Goal: Transaction & Acquisition: Purchase product/service

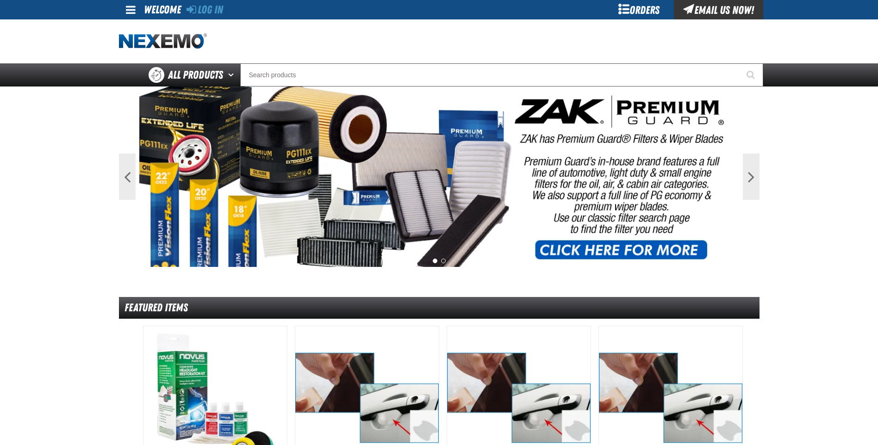
click at [645, 11] on div "Orders" at bounding box center [638, 9] width 69 height 19
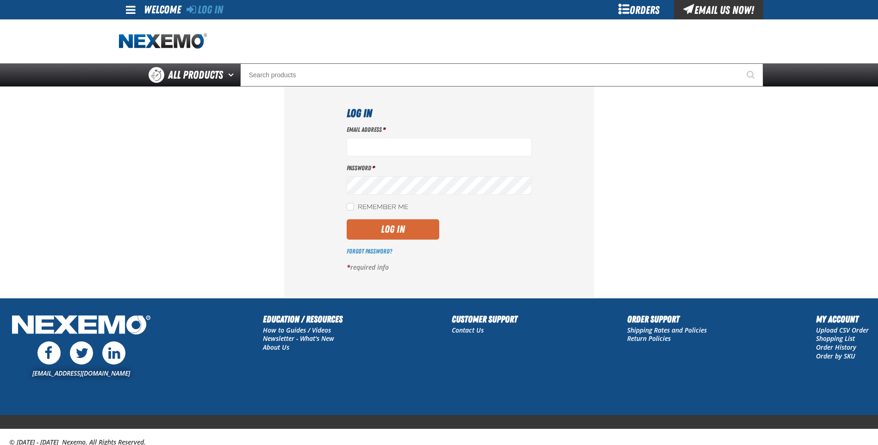
type input "[EMAIL_ADDRESS][DOMAIN_NAME]"
click at [415, 226] on button "Log In" at bounding box center [393, 229] width 93 height 20
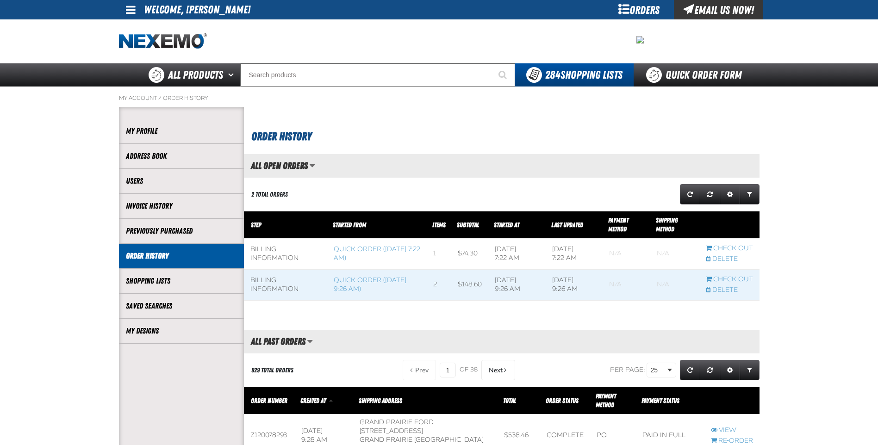
scroll to position [0, 0]
click at [698, 72] on link "Quick Order Form" at bounding box center [695, 74] width 125 height 23
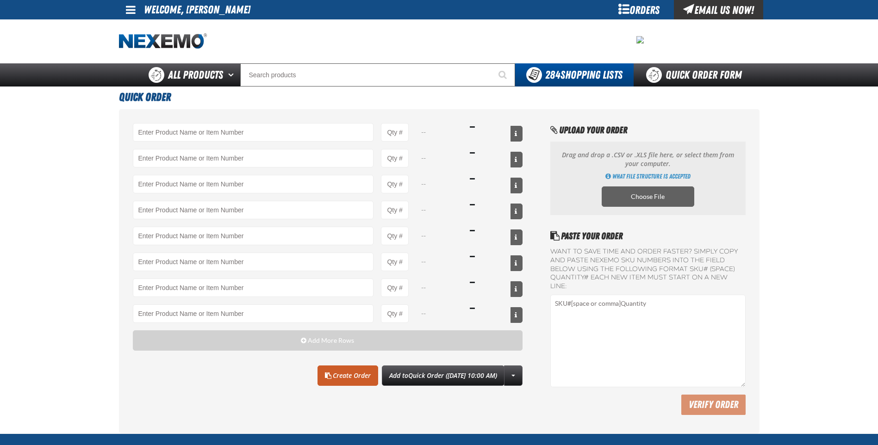
click at [61, 261] on main "Quick Order -- -- -- -- -- -- -- -- Add More Rows Clear All Create Order" at bounding box center [439, 260] width 878 height 347
click at [245, 134] on input "Product" at bounding box center [253, 132] width 241 height 19
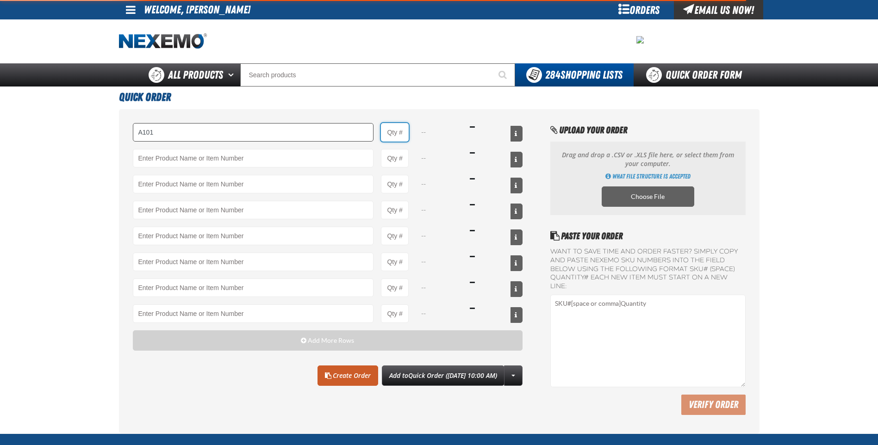
type input "A101 - Brake Parts Cleaner - ZAK Products"
type input "1"
select select "can"
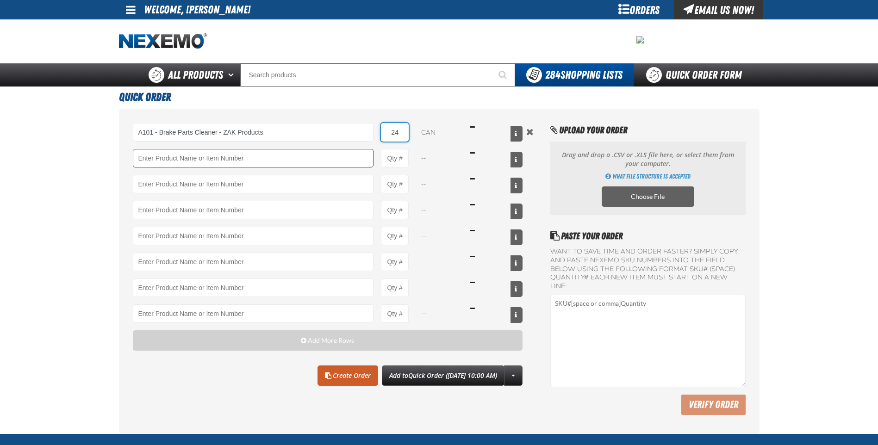
type input "24"
click at [277, 157] on input "Product" at bounding box center [253, 158] width 241 height 19
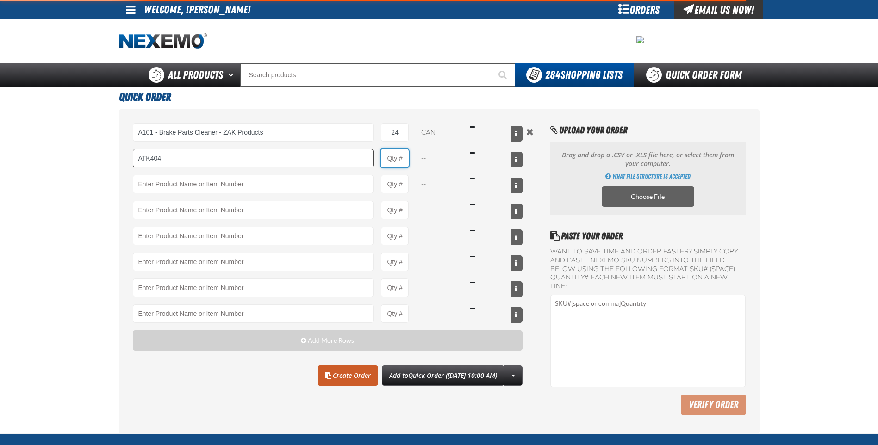
type input "ATK404 - Automatic Transmission Service Kit - ZAK Products"
type input "1"
select select "kit"
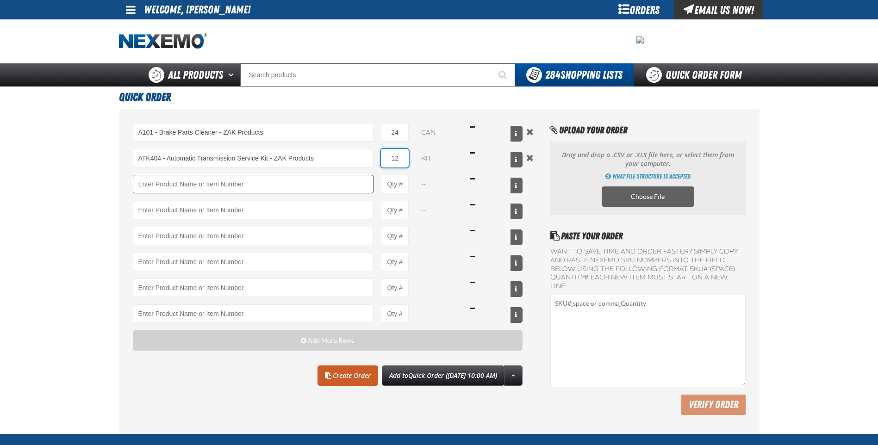
type input "12"
click at [273, 185] on input "Product" at bounding box center [253, 184] width 241 height 19
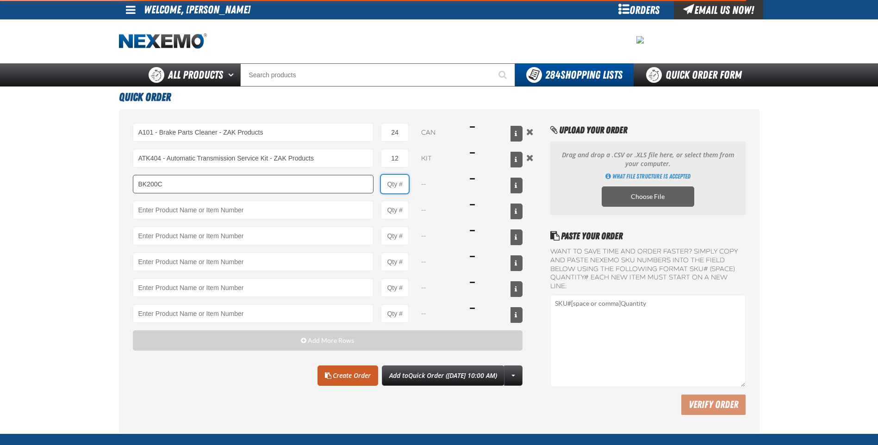
type input "BK200C - DOT 4 Brake Fluid Cleaner Kit - ZAK Products"
type input "1"
select select "kit"
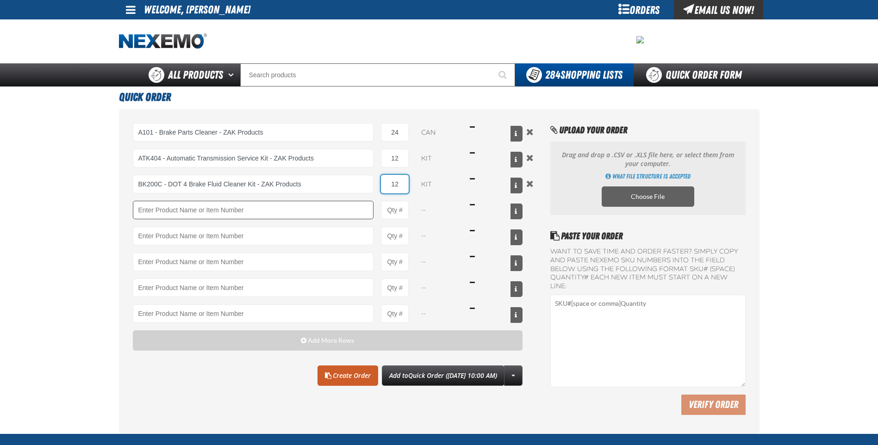
type input "12"
click at [285, 213] on input "Product" at bounding box center [253, 210] width 241 height 19
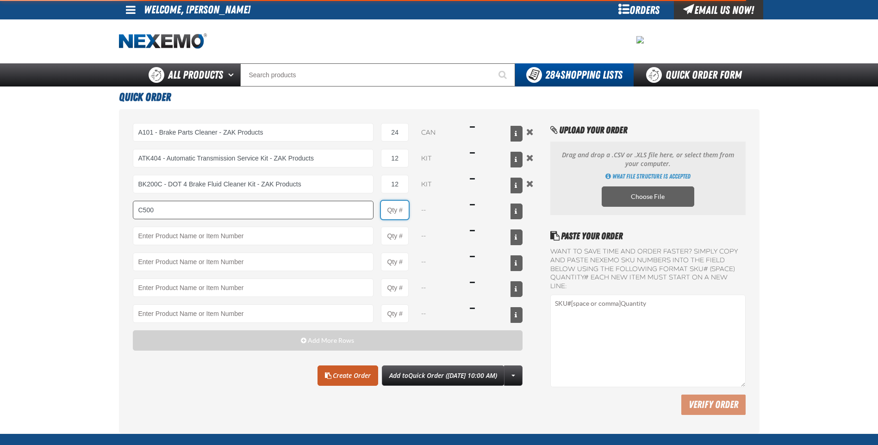
type input "C500 - Synthetic Engine Oil Booster - ZAK Products"
type input "1"
select select "bottle"
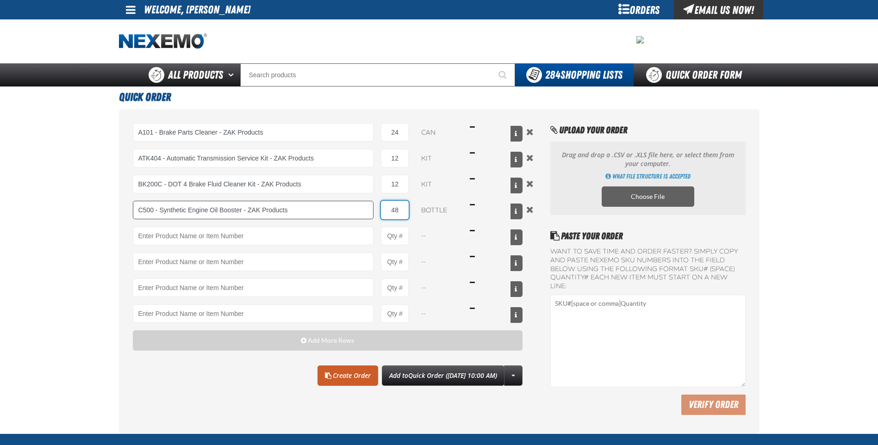
type input "48"
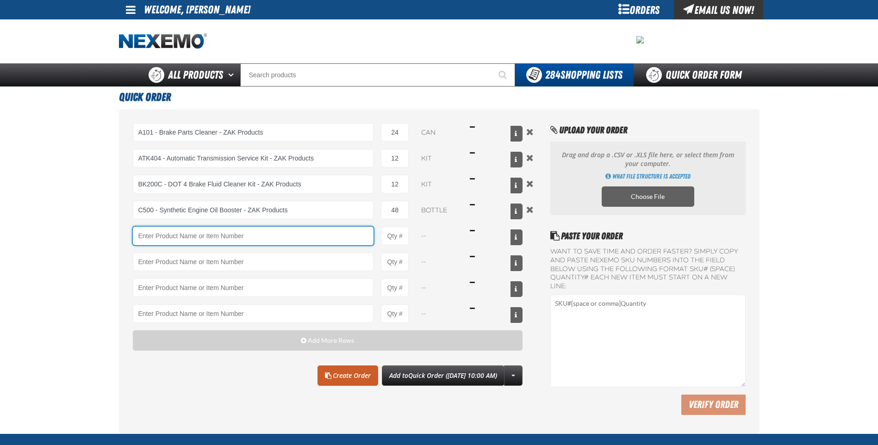
click at [336, 241] on input "Product" at bounding box center [253, 236] width 241 height 19
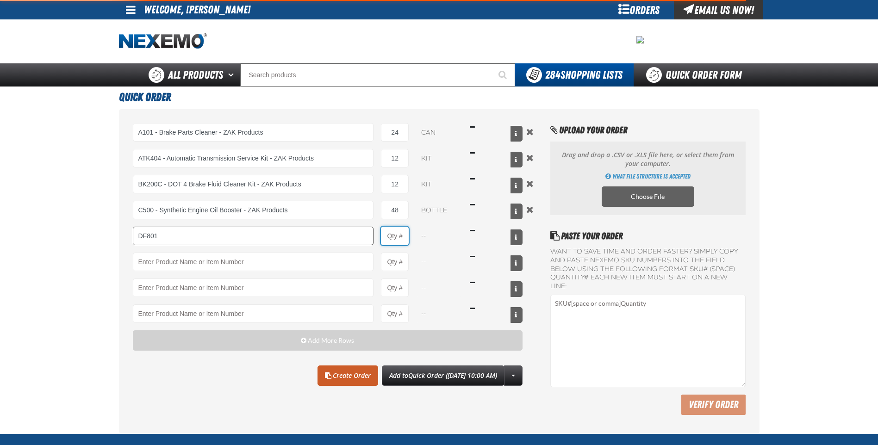
type input "DF801 - DIESEL 8-in-1 TOTAL CLEAN - ZAK Products"
type input "1"
select select "bottle"
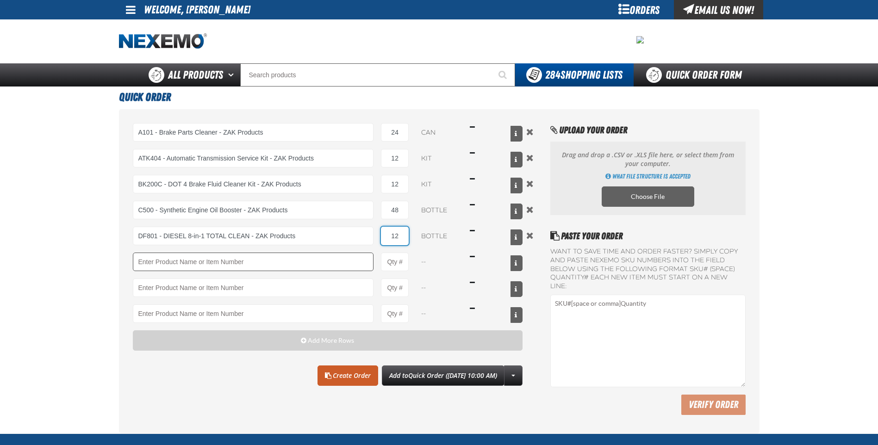
type input "12"
click at [308, 259] on input "Product" at bounding box center [253, 262] width 241 height 19
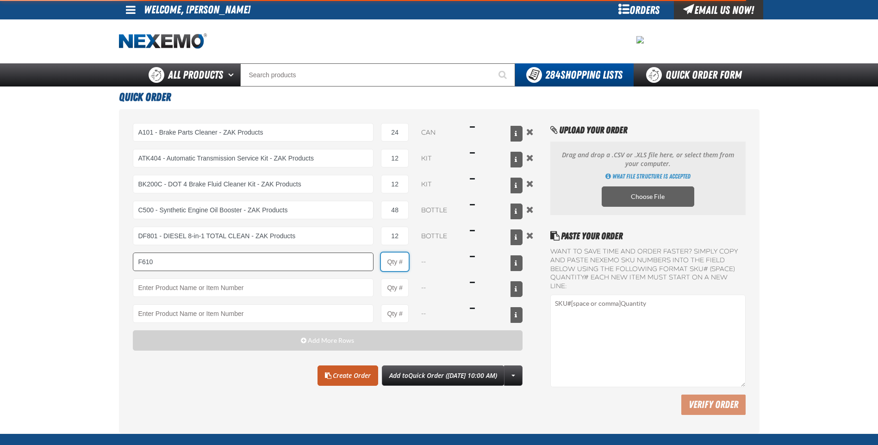
type input "F610 - Z-Tech - ZAK Products"
type input "1"
select select "bottle"
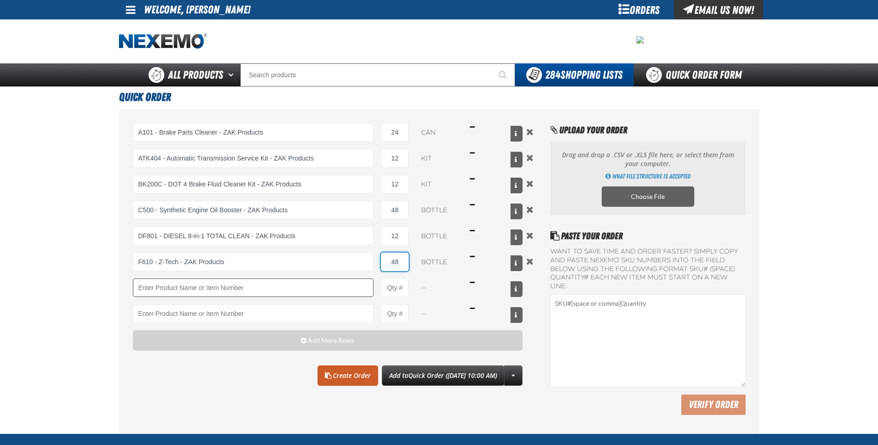
type input "48"
click at [311, 282] on input "Product" at bounding box center [253, 288] width 241 height 19
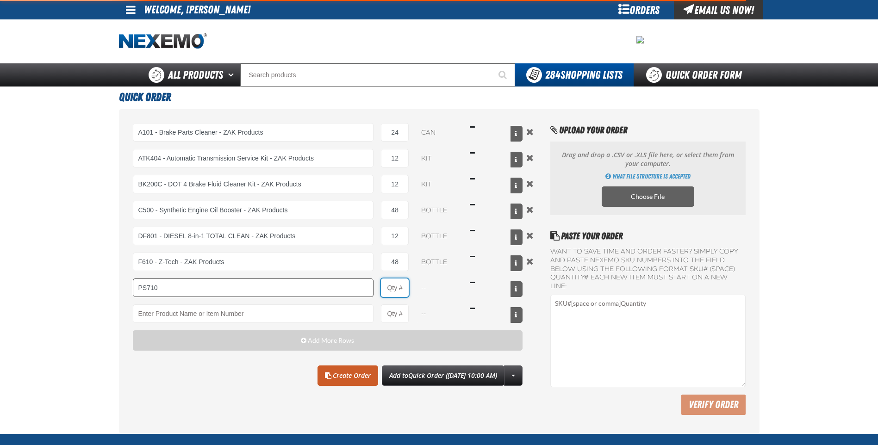
type input "PS710 - Multi-Vehicle Red Power Steering Fluid with Conditioner - ZAK Products"
type input "1"
select select "bottle"
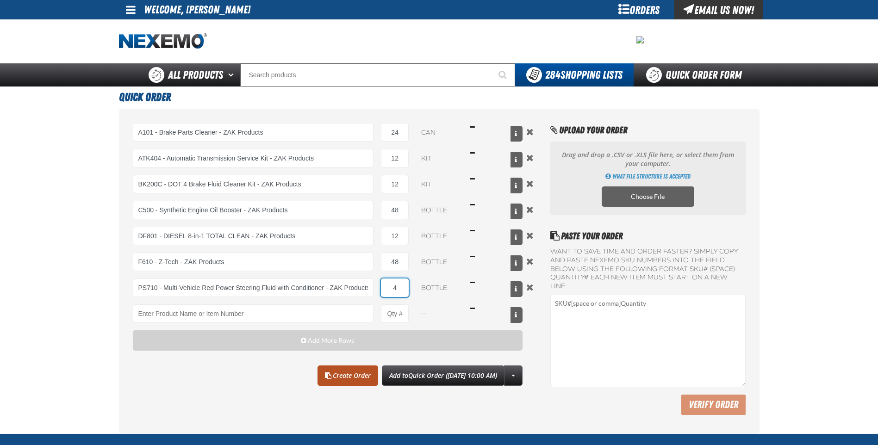
type input "4"
click at [344, 378] on link "Create Order" at bounding box center [347, 376] width 61 height 20
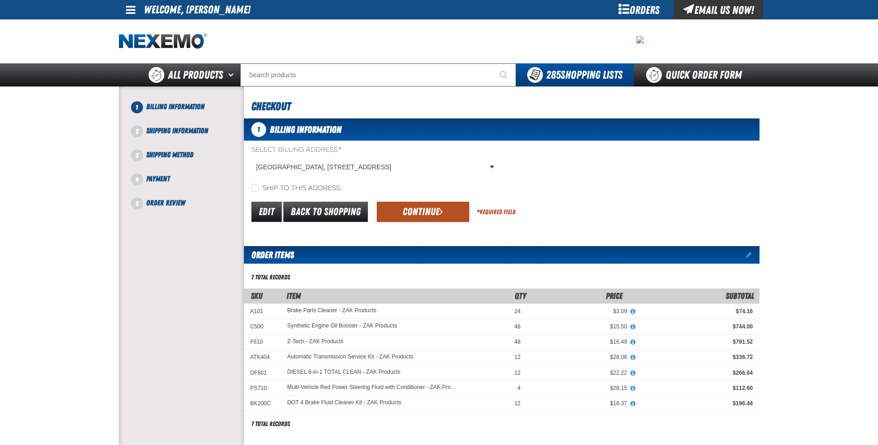
click at [420, 208] on button "Continue" at bounding box center [423, 212] width 93 height 20
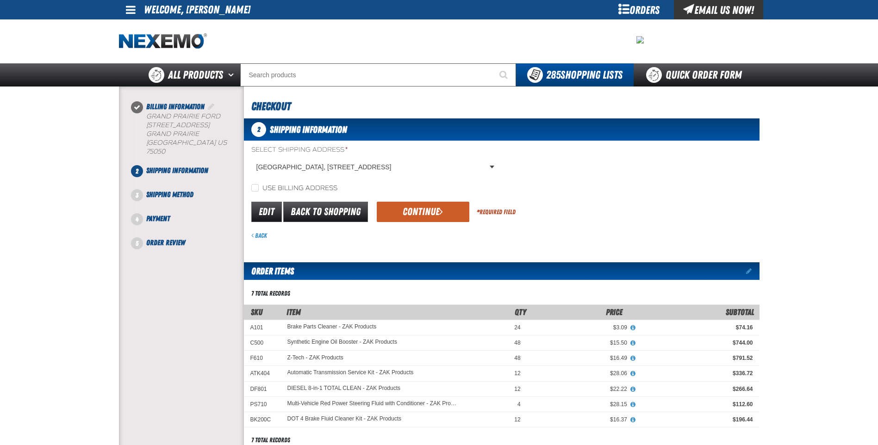
click at [420, 208] on button "Continue" at bounding box center [423, 212] width 93 height 20
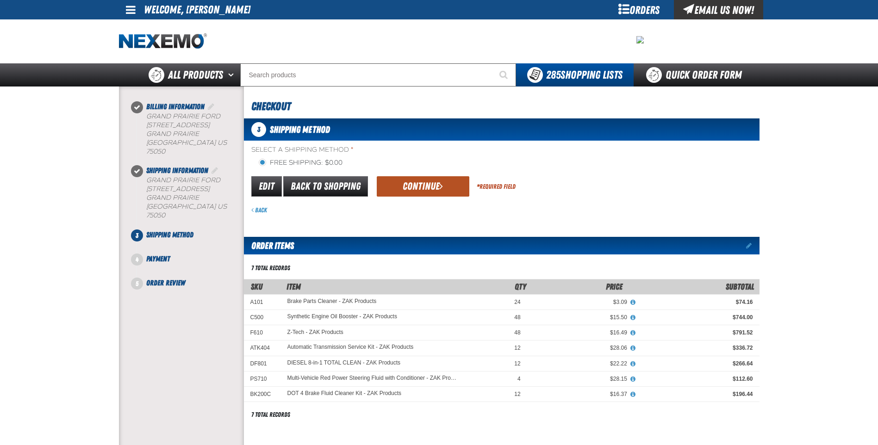
click at [414, 190] on button "Continue" at bounding box center [423, 186] width 93 height 20
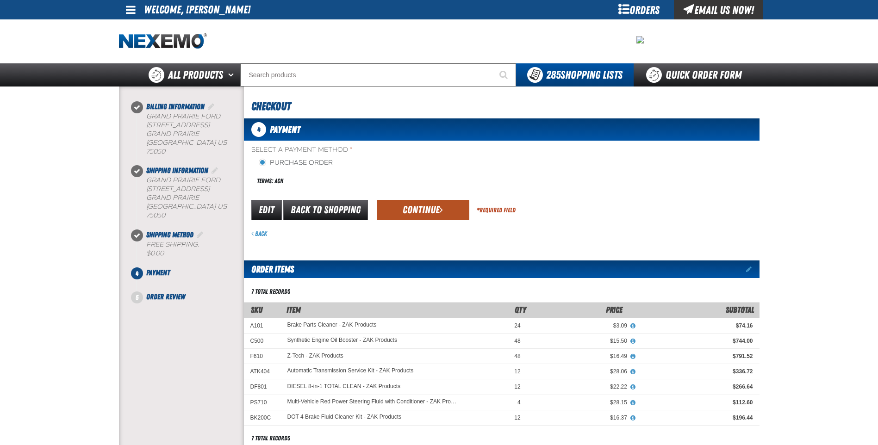
click at [416, 218] on button "Continue" at bounding box center [423, 210] width 93 height 20
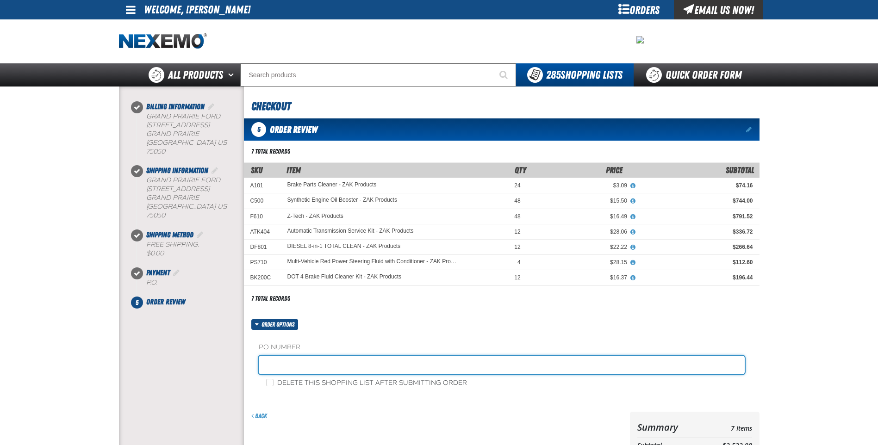
click at [345, 365] on input "text" at bounding box center [502, 365] width 486 height 19
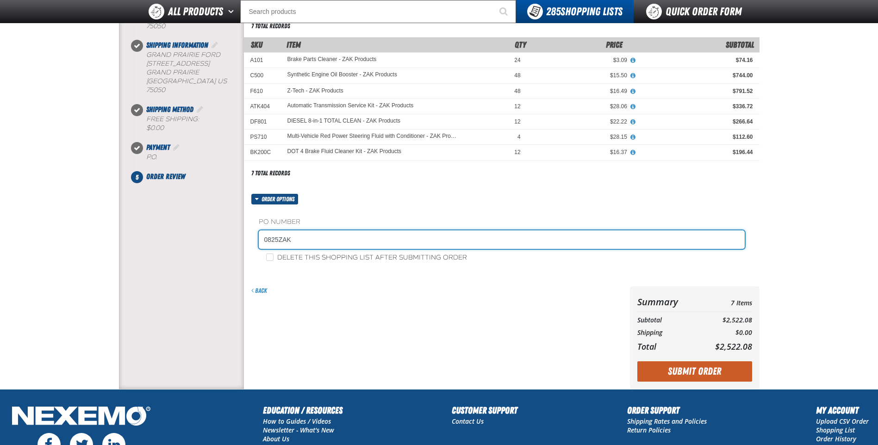
scroll to position [223, 0]
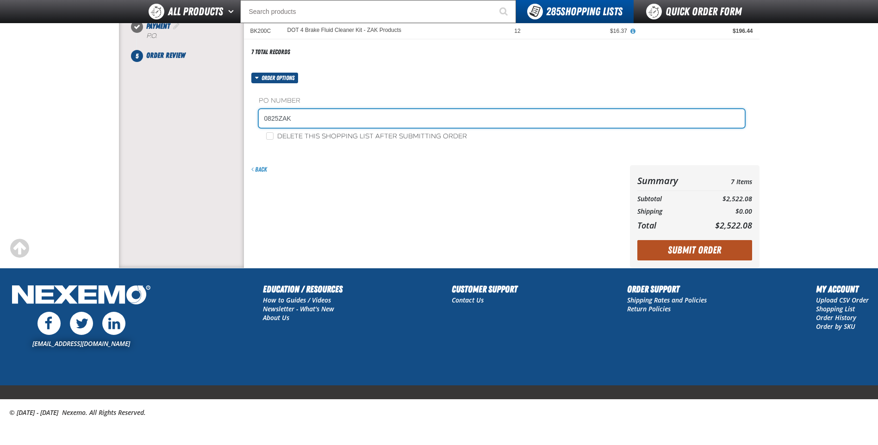
type input "0825ZAK"
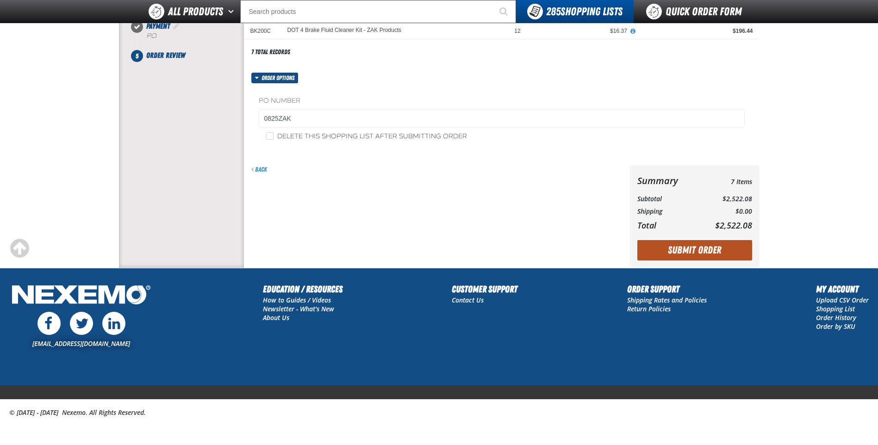
click at [685, 245] on button "Submit Order" at bounding box center [694, 250] width 115 height 20
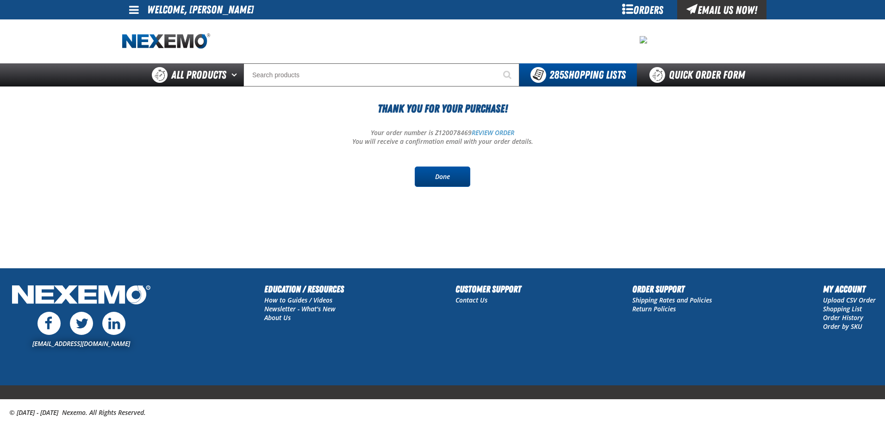
click at [443, 180] on link "Done" at bounding box center [443, 177] width 56 height 20
